Goal: Transaction & Acquisition: Purchase product/service

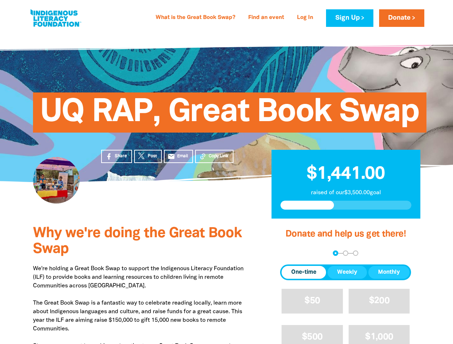
click at [226, 172] on div "UQ RAP, Great Book Swap" at bounding box center [226, 107] width 430 height 150
click at [214, 156] on span "Copy Link" at bounding box center [219, 156] width 20 height 6
click at [290, 253] on div "arrow_back Back Step 1 Step 2 Step 3" at bounding box center [345, 252] width 131 height 5
click at [335, 253] on div "Navigate to step 1 of 3 to enter your donation amount" at bounding box center [335, 253] width 2 height 2
click at [303, 272] on span "One-time" at bounding box center [303, 272] width 25 height 9
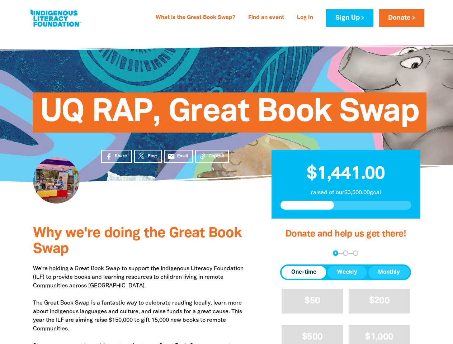
click at [347, 272] on span "Weekly" at bounding box center [347, 272] width 20 height 9
click at [388, 272] on span "Monthly" at bounding box center [389, 272] width 22 height 9
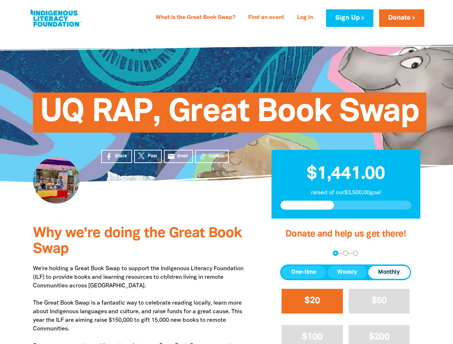
click at [312, 301] on span "$20" at bounding box center [311, 301] width 15 height 8
